Goal: Task Accomplishment & Management: Manage account settings

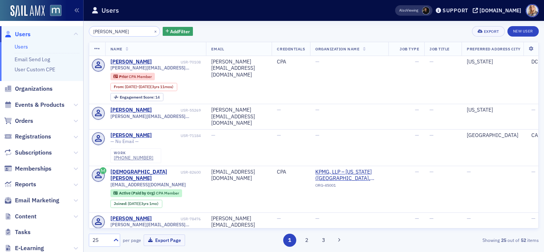
click at [130, 27] on input "Kristen Fleet" at bounding box center [124, 31] width 71 height 10
drag, startPoint x: 130, startPoint y: 29, endPoint x: 57, endPoint y: 31, distance: 72.7
click at [57, 31] on div "Users Users Email Send Log User Custom CPE Organizations Events & Products Orde…" at bounding box center [272, 126] width 544 height 252
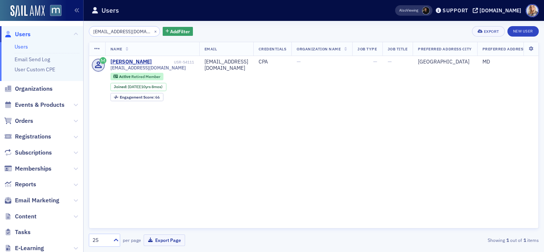
type input "reidellis@aol.com"
click at [152, 29] on button "×" at bounding box center [155, 31] width 7 height 7
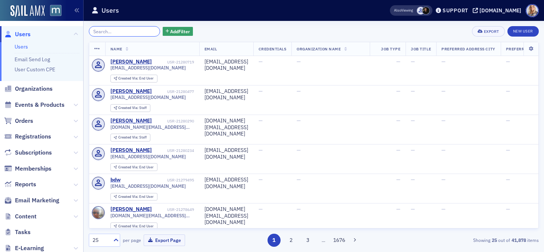
click at [125, 28] on input "search" at bounding box center [124, 31] width 71 height 10
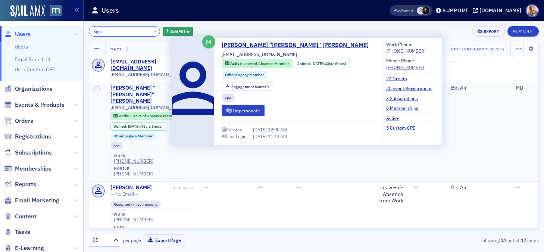
type input "Sign"
click at [125, 89] on div "[PERSON_NAME] "[PERSON_NAME]" [PERSON_NAME]" at bounding box center [141, 95] width 62 height 20
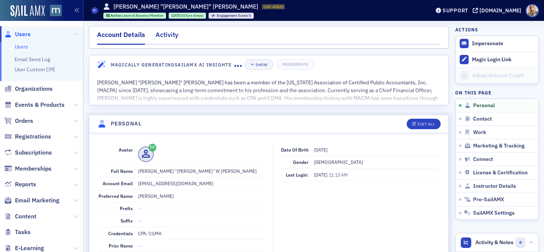
click at [174, 33] on div "Activity" at bounding box center [166, 37] width 23 height 14
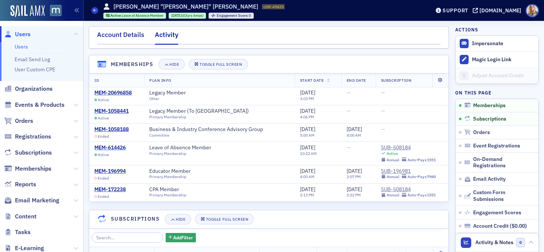
click at [124, 32] on div "Account Details" at bounding box center [120, 37] width 47 height 14
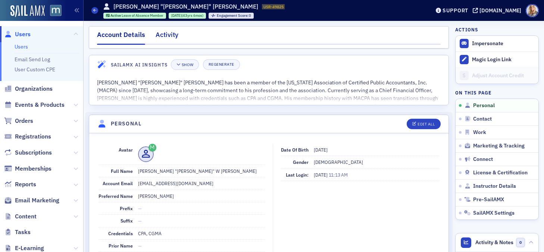
click at [169, 35] on div "Activity" at bounding box center [166, 37] width 23 height 14
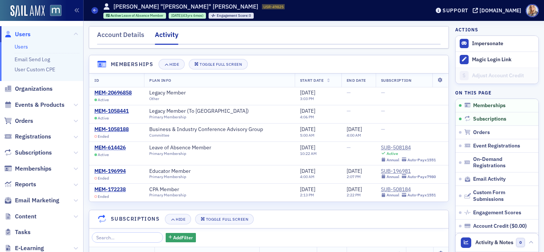
click at [21, 46] on link "Users" at bounding box center [21, 46] width 13 height 7
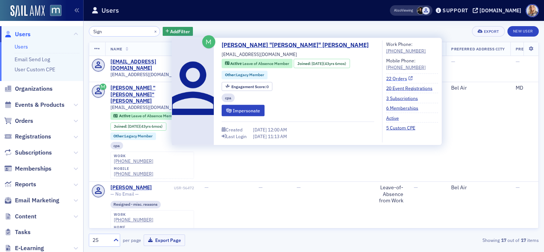
click at [386, 78] on link "22 Orders" at bounding box center [399, 78] width 26 height 7
click at [386, 108] on link "6 Memberships" at bounding box center [405, 107] width 38 height 7
click at [123, 87] on div "[PERSON_NAME] "[PERSON_NAME]" [PERSON_NAME]" at bounding box center [141, 95] width 62 height 20
click at [386, 97] on link "3 Subscriptions" at bounding box center [404, 97] width 37 height 7
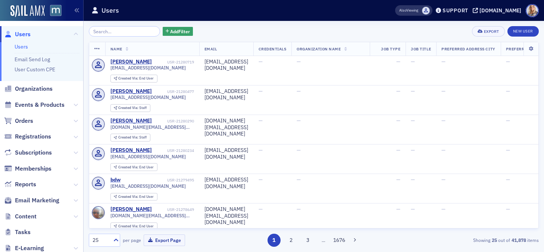
click at [128, 31] on input "search" at bounding box center [124, 31] width 71 height 10
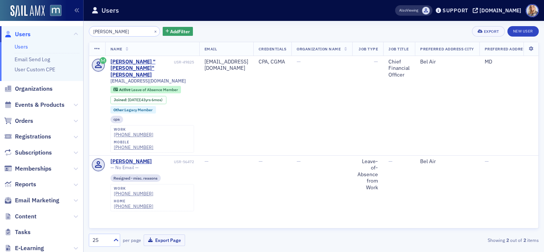
type input "Signorelli"
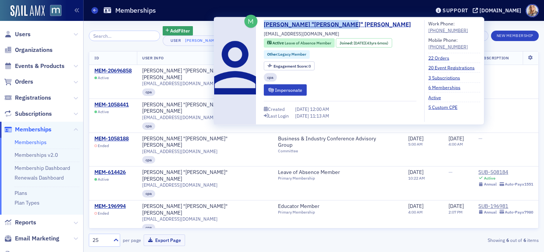
drag, startPoint x: 352, startPoint y: 22, endPoint x: 267, endPoint y: 16, distance: 85.2
click at [266, 16] on body "Users Organizations Events & Products Orders Registrations Subscriptions Member…" at bounding box center [272, 126] width 544 height 252
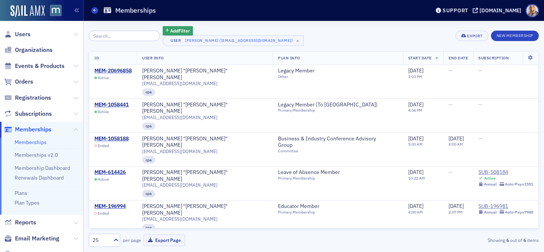
copy body "Loremip dolor.sit Ame Consec Adip Elits Doeiusmodt (inci0@utlabor.etd) × Magnaa…"
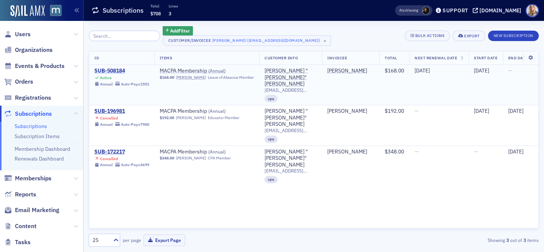
click at [118, 71] on div "SUB-508184" at bounding box center [121, 70] width 55 height 7
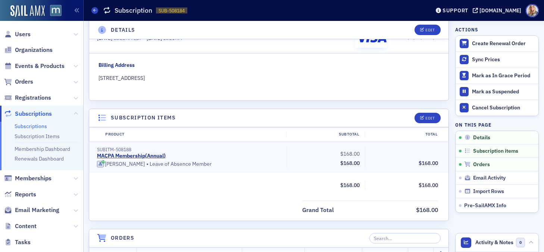
scroll to position [110, 0]
click at [425, 117] on div "Edit" at bounding box center [429, 117] width 9 height 4
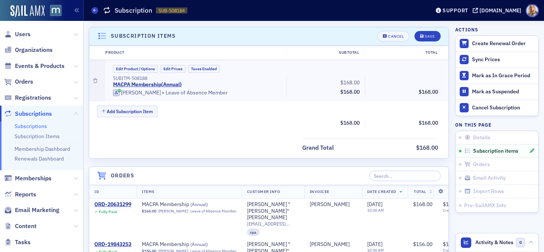
scroll to position [193, 0]
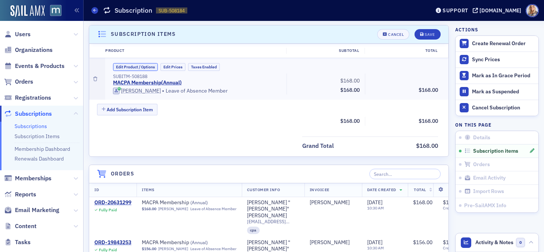
click at [143, 65] on button "Edit Product / Options" at bounding box center [135, 67] width 45 height 8
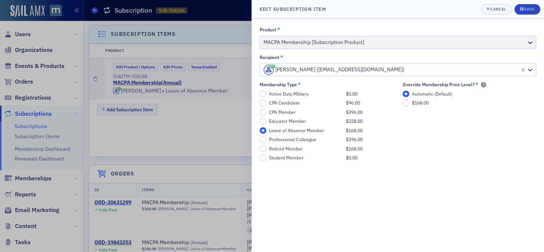
click at [290, 134] on div "Active Duty Military $0.00 CPA Candidate $96.00 CPA Member $396.00 Educator Mem…" at bounding box center [326, 126] width 135 height 70
click at [263, 148] on input "Retired Member $168.00" at bounding box center [262, 148] width 7 height 7
click at [528, 12] on button "Save" at bounding box center [527, 9] width 26 height 10
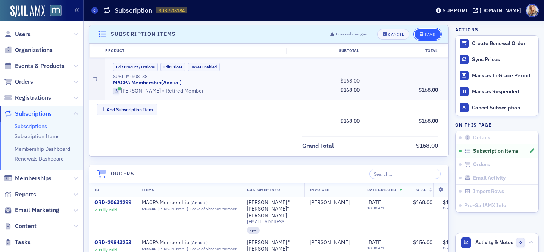
click at [430, 29] on button "Save" at bounding box center [427, 34] width 26 height 10
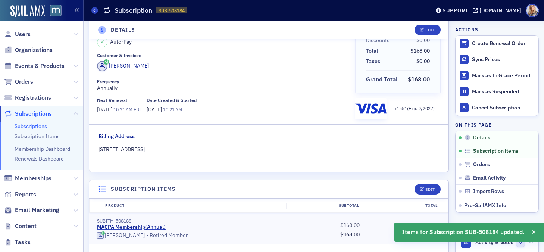
scroll to position [0, 0]
